Goal: Task Accomplishment & Management: Use online tool/utility

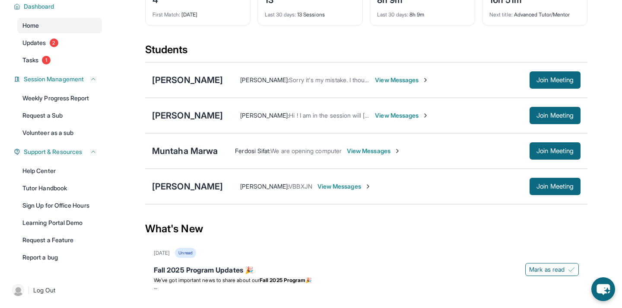
scroll to position [67, 0]
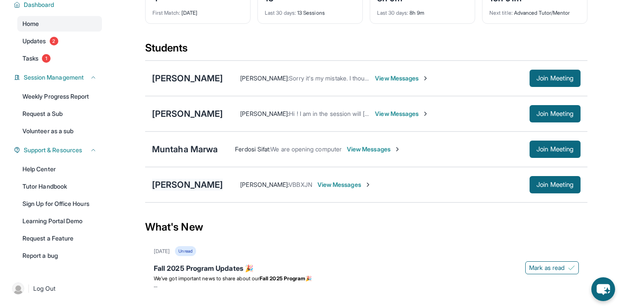
click at [187, 190] on div "[PERSON_NAME]" at bounding box center [187, 184] width 71 height 12
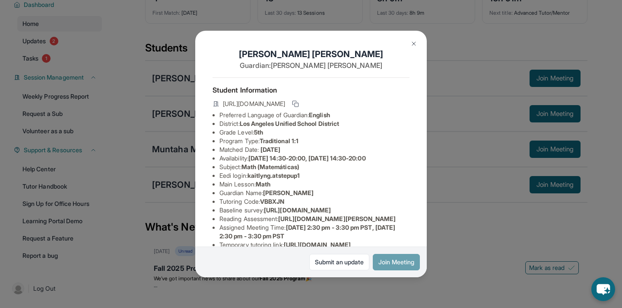
click at [384, 262] on button "Join Meeting" at bounding box center [396, 262] width 47 height 16
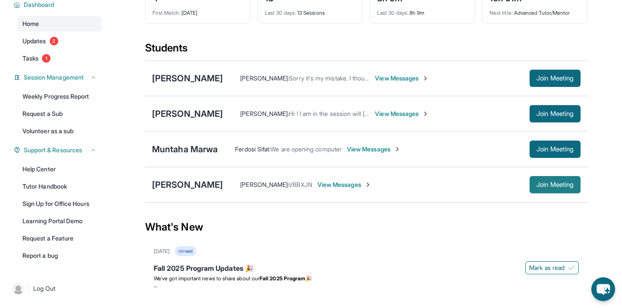
click at [540, 187] on span "Join Meeting" at bounding box center [555, 184] width 37 height 5
click at [185, 190] on div "[PERSON_NAME]" at bounding box center [187, 184] width 71 height 12
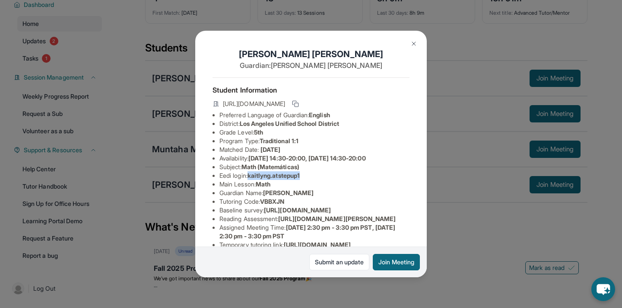
drag, startPoint x: 252, startPoint y: 175, endPoint x: 312, endPoint y: 175, distance: 60.0
click at [312, 175] on li "Eedi login : [PERSON_NAME].atstepup1" at bounding box center [314, 175] width 190 height 9
copy span "kaitlyng.atstepup1"
click at [416, 44] on img at bounding box center [413, 43] width 7 height 7
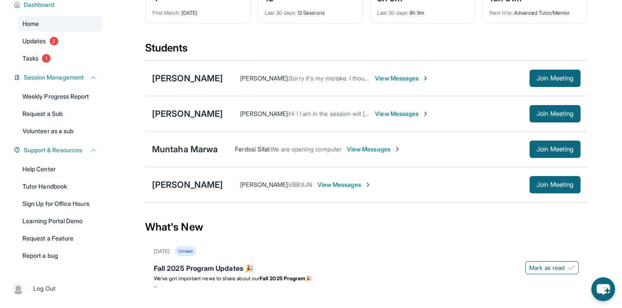
scroll to position [0, 0]
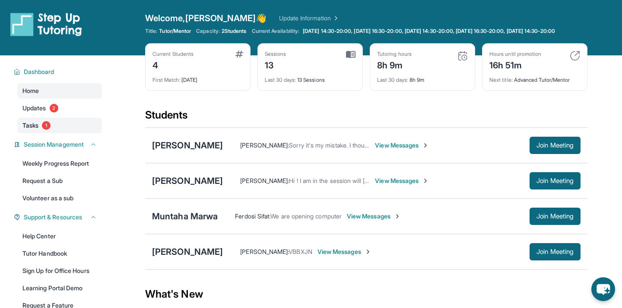
click at [35, 130] on span "Tasks" at bounding box center [30, 125] width 16 height 9
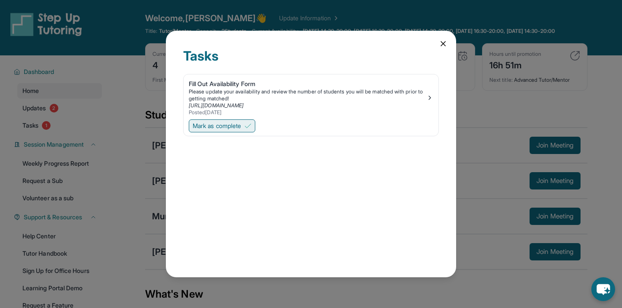
click at [212, 127] on span "Mark as complete" at bounding box center [217, 125] width 48 height 9
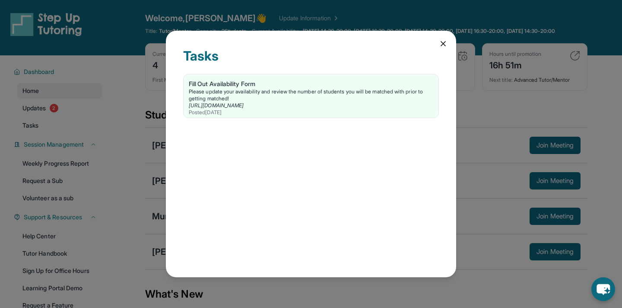
click at [442, 45] on icon at bounding box center [443, 43] width 9 height 9
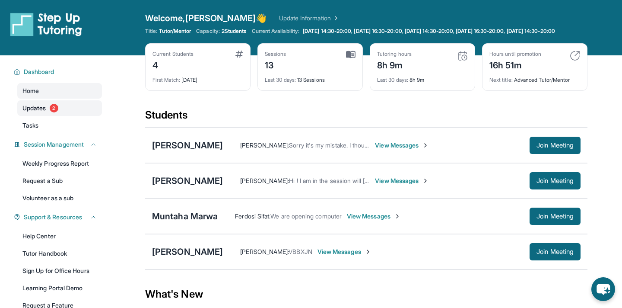
click at [38, 112] on span "Updates" at bounding box center [34, 108] width 24 height 9
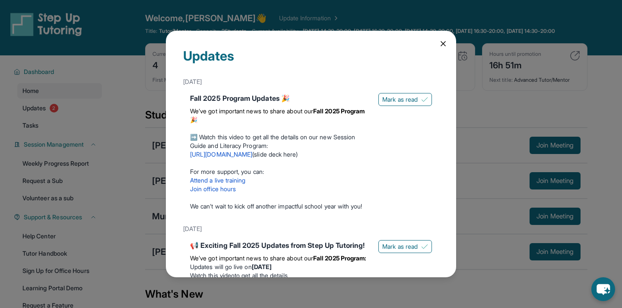
click at [441, 43] on icon at bounding box center [443, 43] width 9 height 9
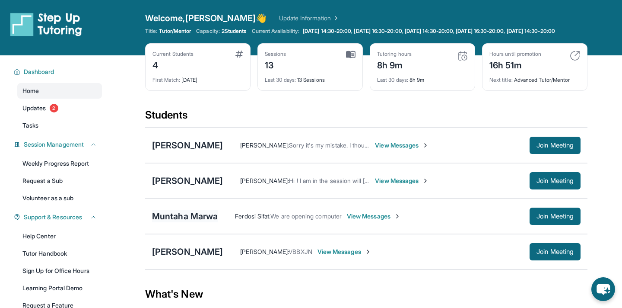
click at [202, 222] on div "Muntaha Marwa" at bounding box center [185, 216] width 66 height 12
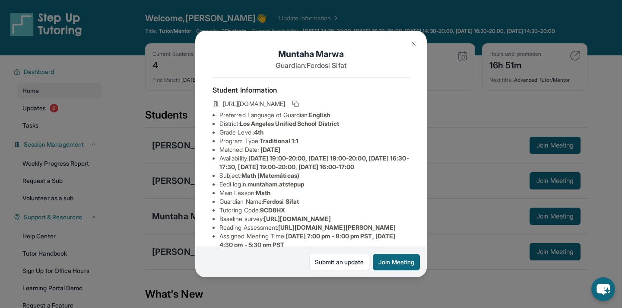
click at [413, 42] on img at bounding box center [413, 43] width 7 height 7
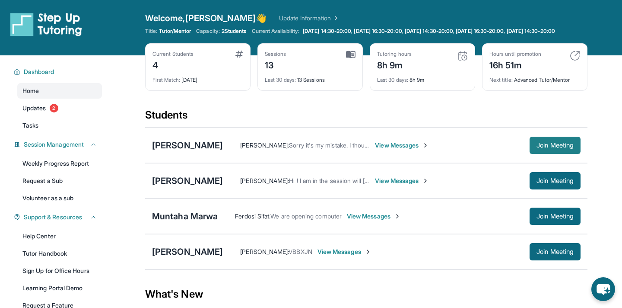
click at [547, 148] on span "Join Meeting" at bounding box center [555, 145] width 37 height 5
click at [165, 151] on div "[PERSON_NAME]" at bounding box center [187, 145] width 71 height 12
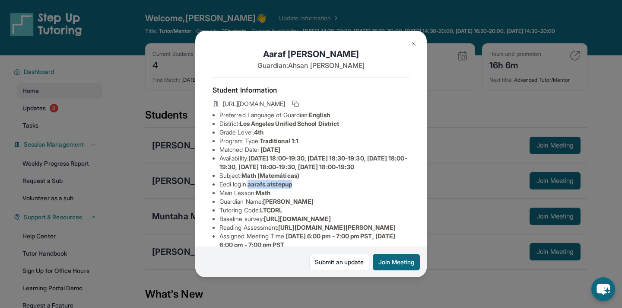
drag, startPoint x: 251, startPoint y: 194, endPoint x: 306, endPoint y: 192, distance: 55.3
click at [306, 188] on li "Eedi login : aarafs.atstepup" at bounding box center [314, 184] width 190 height 9
copy span "aarafs.atstepup"
